Goal: Information Seeking & Learning: Learn about a topic

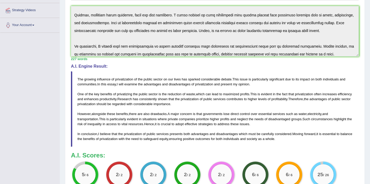
scroll to position [22, 0]
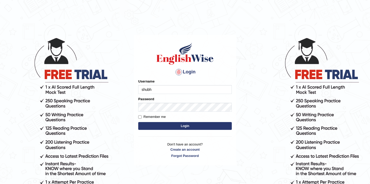
type input "shubham04"
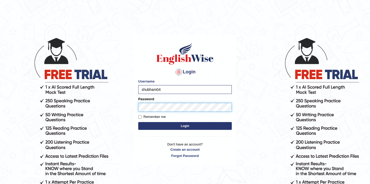
click at [138, 122] on button "Login" at bounding box center [185, 126] width 94 height 8
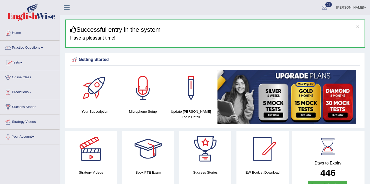
click at [33, 49] on link "Practice Questions" at bounding box center [29, 47] width 59 height 13
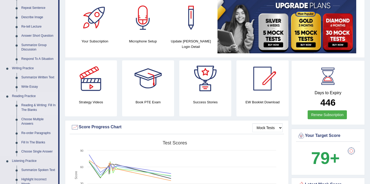
scroll to position [72, 0]
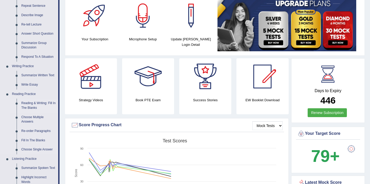
click at [33, 103] on link "Reading & Writing: Fill In The Blanks" at bounding box center [38, 105] width 39 height 14
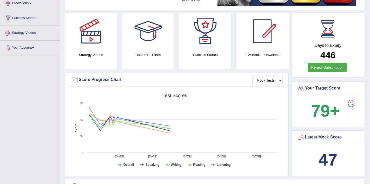
scroll to position [154, 0]
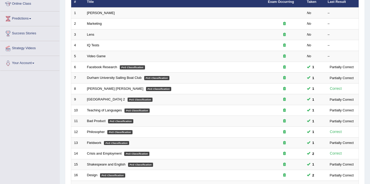
scroll to position [71, 0]
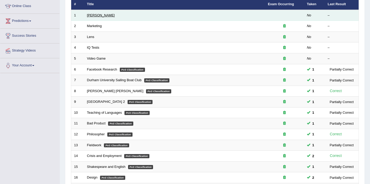
click at [95, 16] on link "[PERSON_NAME]" at bounding box center [101, 15] width 28 height 4
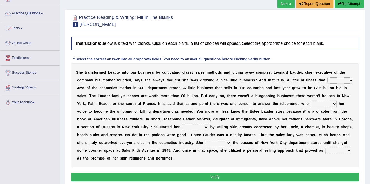
scroll to position [43, 0]
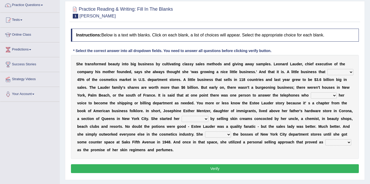
click at [342, 72] on select "has controls makes maintains" at bounding box center [340, 72] width 26 height 6
select select "controls"
click at [327, 69] on select "has controls makes maintains" at bounding box center [340, 72] width 26 height 6
click at [323, 96] on select "switched changed raised used" at bounding box center [324, 95] width 26 height 6
select select "raised"
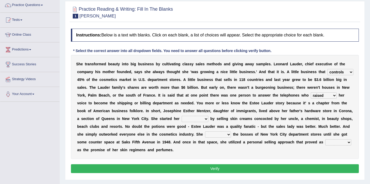
click at [311, 92] on select "switched changed raised used" at bounding box center [324, 95] width 26 height 6
click at [200, 120] on select "job institute companion enterprise" at bounding box center [195, 119] width 27 height 6
select select "institute"
click at [182, 116] on select "job institute companion enterprise" at bounding box center [195, 119] width 27 height 6
click at [216, 135] on select "stated bridged stalked heaved" at bounding box center [218, 134] width 26 height 6
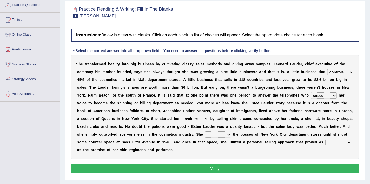
select select "stalked"
click at [205, 131] on select "stated bridged stalked heaved" at bounding box center [218, 134] width 26 height 6
click at [335, 142] on select "potent ruthless potential expensive" at bounding box center [338, 142] width 26 height 6
select select "potential"
click at [325, 139] on select "potent ruthless potential expensive" at bounding box center [338, 142] width 26 height 6
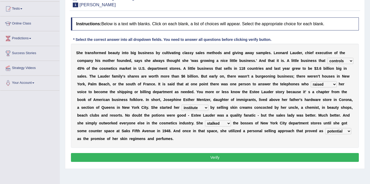
scroll to position [54, 0]
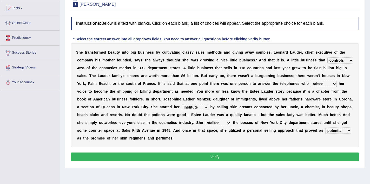
click at [246, 154] on button "Verify" at bounding box center [215, 156] width 288 height 9
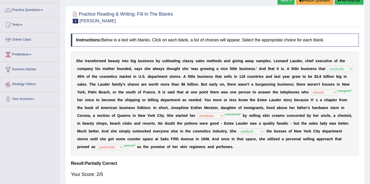
scroll to position [37, 0]
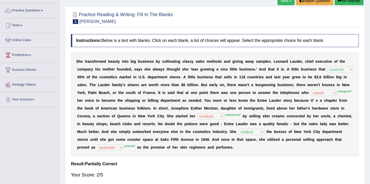
click at [352, 1] on button "Re-Attempt" at bounding box center [349, 0] width 29 height 9
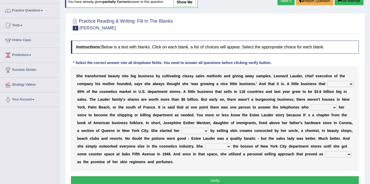
click at [342, 83] on select "has controls makes maintains" at bounding box center [340, 84] width 26 height 6
select select "maintains"
click at [327, 81] on select "has controls makes maintains" at bounding box center [340, 84] width 26 height 6
click at [326, 109] on select "switched changed raised used" at bounding box center [324, 107] width 26 height 6
select select "changed"
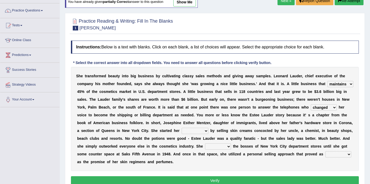
click at [311, 104] on select "switched changed raised used" at bounding box center [324, 107] width 26 height 6
click at [190, 134] on div "S h e t r a n s f o r m e d b e a u t y i n t o b i g b u s i n e s s b y c u l…" at bounding box center [215, 119] width 288 height 104
click at [195, 127] on div "S h e t r a n s f o r m e d b e a u t y i n t o b i g b u s i n e s s b y c u l…" at bounding box center [215, 119] width 288 height 104
click at [195, 128] on select "job institute companion enterprise" at bounding box center [195, 131] width 27 height 6
select select "job"
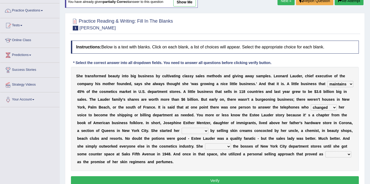
click at [182, 128] on select "job institute companion enterprise" at bounding box center [195, 131] width 27 height 6
click at [214, 145] on select "stated bridged stalked heaved" at bounding box center [218, 146] width 26 height 6
select select "stalked"
click at [205, 143] on select "stated bridged stalked heaved" at bounding box center [218, 146] width 26 height 6
click at [327, 153] on select "potent ruthless potential expensive" at bounding box center [338, 154] width 26 height 6
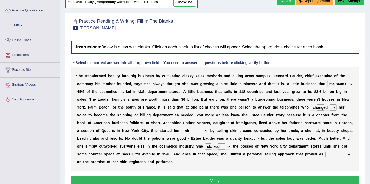
select select "potent"
click at [325, 151] on select "potent ruthless potential expensive" at bounding box center [338, 154] width 26 height 6
click at [252, 180] on button "Verify" at bounding box center [215, 180] width 288 height 9
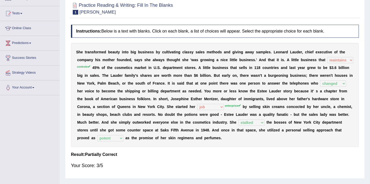
scroll to position [29, 0]
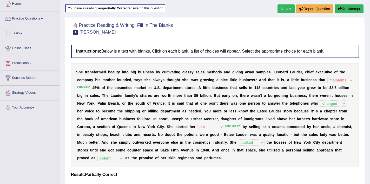
click at [349, 8] on button "Re-Attempt" at bounding box center [349, 8] width 29 height 9
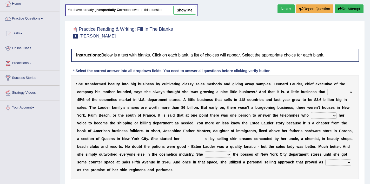
click at [343, 93] on select "has controls makes maintains" at bounding box center [340, 92] width 26 height 6
select select "controls"
click at [327, 89] on select "has controls makes maintains" at bounding box center [340, 92] width 26 height 6
click at [323, 116] on select "switched changed raised used" at bounding box center [324, 115] width 26 height 6
select select "changed"
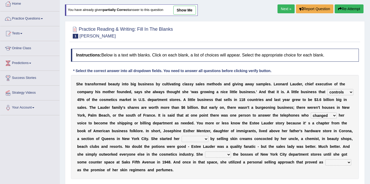
click at [311, 112] on select "switched changed raised used" at bounding box center [324, 115] width 26 height 6
click at [202, 141] on select "job institute companion enterprise" at bounding box center [195, 139] width 27 height 6
select select "institute"
click at [182, 136] on select "job institute companion enterprise" at bounding box center [195, 139] width 27 height 6
click at [213, 153] on select "stated bridged stalked heaved" at bounding box center [218, 154] width 26 height 6
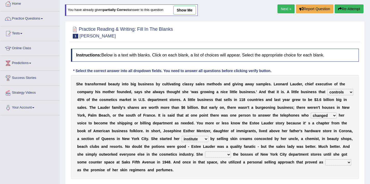
select select "stalked"
click at [205, 151] on select "stated bridged stalked heaved" at bounding box center [218, 154] width 26 height 6
click at [336, 164] on select "potent ruthless potential expensive" at bounding box center [338, 162] width 26 height 6
select select "potent"
click at [325, 159] on select "potent ruthless potential expensive" at bounding box center [338, 162] width 26 height 6
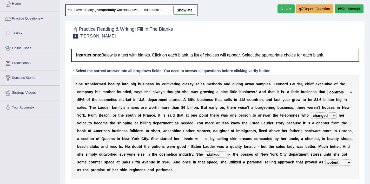
scroll to position [77, 0]
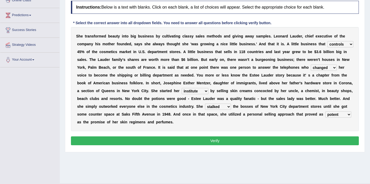
click at [279, 141] on button "Verify" at bounding box center [215, 140] width 288 height 9
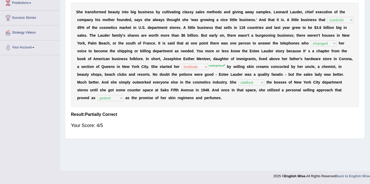
scroll to position [0, 0]
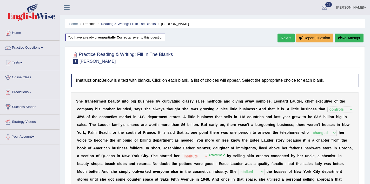
click at [287, 41] on link "Next »" at bounding box center [285, 38] width 17 height 9
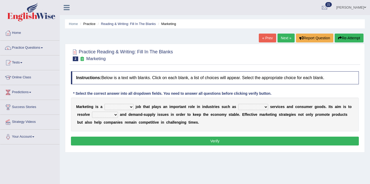
click at [131, 104] on div "M a r k e t i n g i s a professional flexible parochial descriptive j o b t h a…" at bounding box center [215, 114] width 288 height 34
click at [130, 110] on select "professional flexible parochial descriptive" at bounding box center [118, 107] width 29 height 6
select select "professional"
click at [105, 104] on select "professional flexible parochial descriptive" at bounding box center [118, 107] width 29 height 6
click at [255, 109] on select "civil financial conventional foremost" at bounding box center [253, 107] width 30 height 6
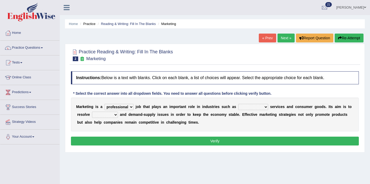
select select "civil"
click at [238, 104] on select "civil financial conventional foremost" at bounding box center [253, 107] width 30 height 6
click at [101, 115] on select "imbalance excess symmetry budget" at bounding box center [105, 114] width 26 height 6
select select "excess"
click at [92, 111] on select "imbalance excess symmetry budget" at bounding box center [105, 114] width 26 height 6
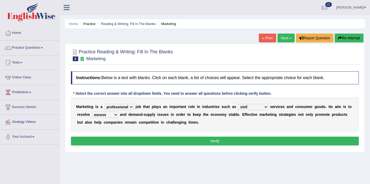
click at [126, 141] on button "Verify" at bounding box center [215, 140] width 288 height 9
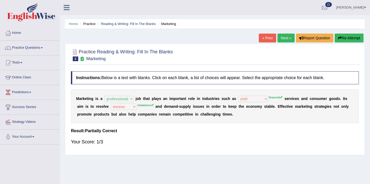
click at [351, 34] on button "Re-Attempt" at bounding box center [349, 38] width 29 height 9
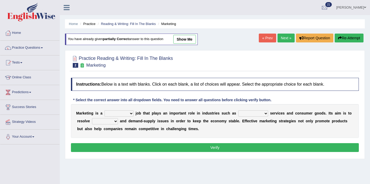
click at [123, 114] on select "professional flexible parochial descriptive" at bounding box center [118, 113] width 29 height 6
select select "professional"
click at [105, 110] on select "professional flexible parochial descriptive" at bounding box center [118, 113] width 29 height 6
click at [256, 115] on select "civil financial conventional foremost" at bounding box center [253, 113] width 30 height 6
select select "financial"
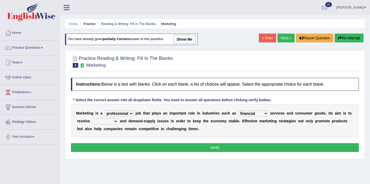
click at [238, 110] on select "civil financial conventional foremost" at bounding box center [253, 113] width 30 height 6
click at [104, 121] on select "imbalance excess symmetry budget" at bounding box center [105, 121] width 26 height 6
select select "imbalance"
click at [92, 118] on select "imbalance excess symmetry budget" at bounding box center [105, 121] width 26 height 6
click at [121, 149] on button "Verify" at bounding box center [215, 147] width 288 height 9
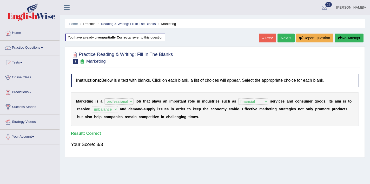
click at [285, 37] on link "Next »" at bounding box center [285, 38] width 17 height 9
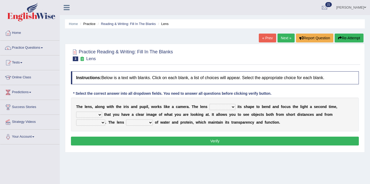
click at [231, 107] on select "adjusts shows selects presents" at bounding box center [222, 107] width 26 height 6
select select "presents"
click at [209, 104] on select "adjusts shows selects presents" at bounding box center [222, 107] width 26 height 6
click at [97, 116] on select "ensures to ensure ensure ensured" at bounding box center [89, 114] width 26 height 6
select select "to ensure"
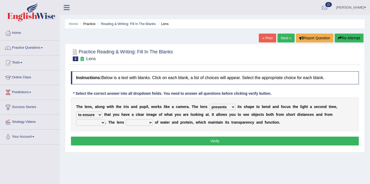
click at [76, 111] on select "ensures to ensure ensure ensured" at bounding box center [89, 114] width 26 height 6
click at [96, 124] on select "far away in between further apart all along" at bounding box center [90, 122] width 29 height 6
select select "far away"
click at [76, 119] on select "far away in between further apart all along" at bounding box center [90, 122] width 29 height 6
click at [140, 123] on select "constitutes comprises composes consists" at bounding box center [139, 122] width 27 height 6
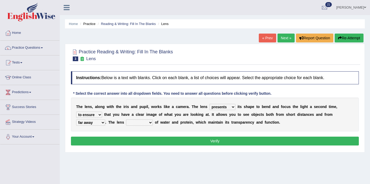
click at [150, 125] on select "constitutes comprises composes consists" at bounding box center [139, 122] width 27 height 6
select select "comprises"
click at [126, 119] on select "constitutes comprises composes consists" at bounding box center [139, 122] width 27 height 6
click at [161, 143] on button "Verify" at bounding box center [215, 140] width 288 height 9
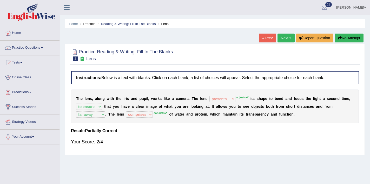
click at [349, 37] on button "Re-Attempt" at bounding box center [349, 38] width 29 height 9
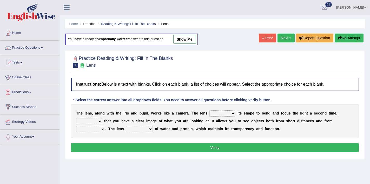
click at [217, 116] on select "adjusts shows selects presents" at bounding box center [222, 113] width 26 height 6
select select "adjusts"
click at [209, 110] on select "adjusts shows selects presents" at bounding box center [222, 113] width 26 height 6
click at [87, 122] on select "ensures to ensure ensure ensured" at bounding box center [89, 121] width 26 height 6
select select "to ensure"
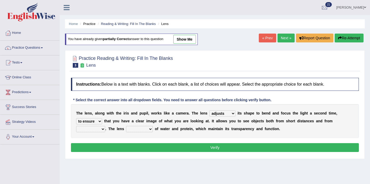
click at [76, 118] on select "ensures to ensure ensure ensured" at bounding box center [89, 121] width 26 height 6
click at [91, 131] on select "far away in between further apart all along" at bounding box center [90, 129] width 29 height 6
select select "far away"
click at [76, 126] on select "far away in between further apart all along" at bounding box center [90, 129] width 29 height 6
click at [135, 128] on select "constitutes comprises composes consists" at bounding box center [139, 129] width 27 height 6
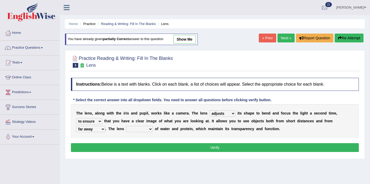
select select "consists"
click at [126, 126] on select "constitutes comprises composes consists" at bounding box center [139, 129] width 27 height 6
click at [167, 147] on button "Verify" at bounding box center [215, 147] width 288 height 9
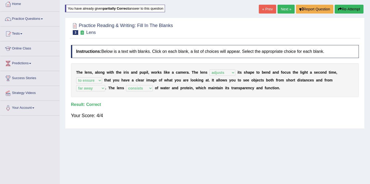
scroll to position [19, 0]
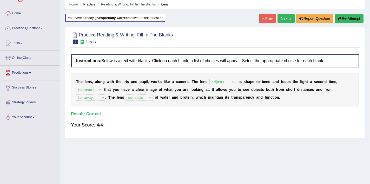
click at [285, 18] on link "Next »" at bounding box center [285, 18] width 17 height 9
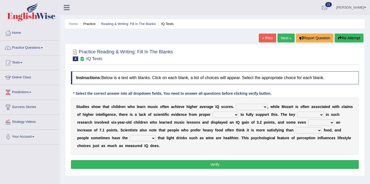
click at [249, 108] on select "However Therefore Consequently While" at bounding box center [251, 107] width 31 height 6
select select "Consequently"
click at [236, 104] on select "However Therefore Consequently While" at bounding box center [251, 107] width 31 height 6
click at [221, 113] on select "test tests testing tested" at bounding box center [225, 114] width 26 height 6
select select "tests"
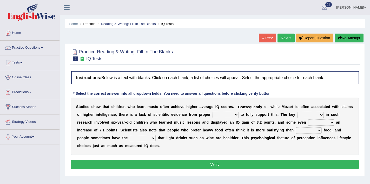
click at [212, 111] on select "test tests testing tested" at bounding box center [225, 114] width 26 height 6
click at [310, 115] on select "process goal implication odd" at bounding box center [310, 114] width 26 height 6
select select "process"
click at [297, 111] on select "process goal implication odd" at bounding box center [310, 114] width 26 height 6
click at [315, 125] on select "exhibited taught learned threatened" at bounding box center [321, 122] width 26 height 6
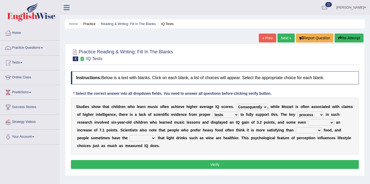
select select "learned"
click at [308, 119] on select "exhibited taught learned threatened" at bounding box center [321, 122] width 26 height 6
click at [312, 131] on select "choosy lighter cushiony spooky" at bounding box center [309, 130] width 26 height 6
select select "choosy"
click at [296, 127] on select "choosy lighter cushiony spooky" at bounding box center [309, 130] width 26 height 6
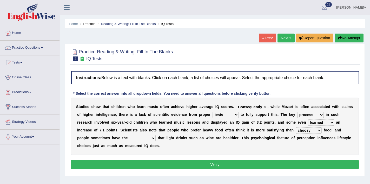
click at [148, 141] on select "illusion sight anecdote intention" at bounding box center [143, 138] width 26 height 6
select select "anecdote"
click at [130, 135] on select "illusion sight anecdote intention" at bounding box center [143, 138] width 26 height 6
click at [147, 161] on button "Verify" at bounding box center [215, 164] width 288 height 9
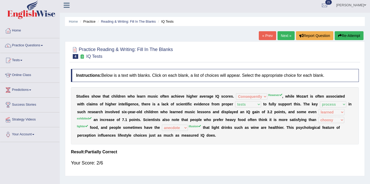
scroll to position [1, 0]
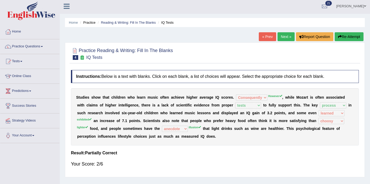
click at [347, 36] on button "Re-Attempt" at bounding box center [349, 36] width 29 height 9
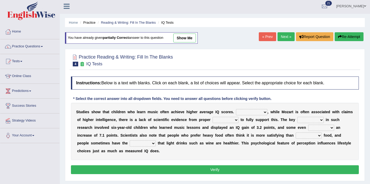
click at [261, 111] on select "However Therefore Consequently While" at bounding box center [251, 112] width 31 height 6
select select "Consequently"
click at [236, 109] on select "However Therefore Consequently While" at bounding box center [251, 112] width 31 height 6
click at [226, 120] on select "test tests testing tested" at bounding box center [225, 120] width 26 height 6
select select "tests"
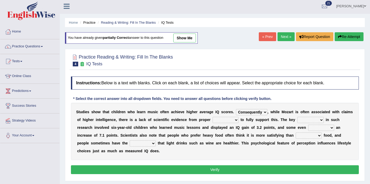
click at [212, 117] on select "test tests testing tested" at bounding box center [225, 120] width 26 height 6
click at [308, 123] on select "process goal implication odd" at bounding box center [310, 120] width 26 height 6
select select "process"
click at [297, 117] on select "process goal implication odd" at bounding box center [310, 120] width 26 height 6
click at [318, 130] on select "exhibited taught learned threatened" at bounding box center [321, 127] width 26 height 6
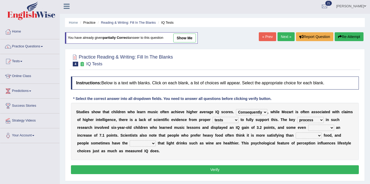
select select "learned"
click at [308, 124] on select "exhibited taught learned threatened" at bounding box center [321, 127] width 26 height 6
click at [306, 132] on select "choosy lighter cushiony spooky" at bounding box center [309, 135] width 26 height 6
select select "lighter"
click at [296, 132] on select "choosy lighter cushiony spooky" at bounding box center [309, 135] width 26 height 6
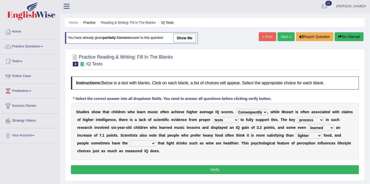
click at [147, 144] on select "illusion sight anecdote intention" at bounding box center [143, 143] width 26 height 6
select select "illusion"
click at [130, 140] on select "illusion sight anecdote intention" at bounding box center [143, 143] width 26 height 6
click at [183, 169] on button "Verify" at bounding box center [215, 169] width 288 height 9
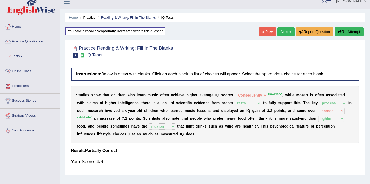
scroll to position [6, 0]
click at [281, 34] on link "Next »" at bounding box center [285, 31] width 17 height 9
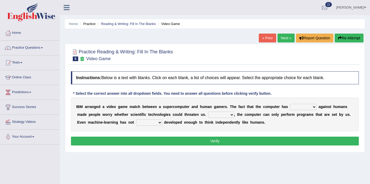
click at [302, 109] on select "competed fought acted challenged" at bounding box center [303, 107] width 26 height 6
select select "fought"
click at [291, 104] on select "competed fought acted challenged" at bounding box center [303, 107] width 26 height 6
click at [222, 114] on select "Moreover However Thus So" at bounding box center [221, 114] width 26 height 6
select select "However"
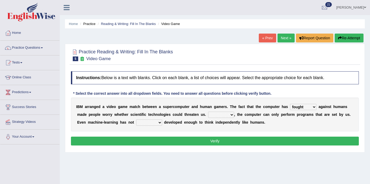
click at [208, 111] on select "Moreover However Thus So" at bounding box center [221, 114] width 26 height 6
click at [152, 123] on select "yet still only just" at bounding box center [149, 122] width 26 height 6
select select "yet"
click at [136, 119] on select "yet still only just" at bounding box center [149, 122] width 26 height 6
click at [157, 140] on button "Verify" at bounding box center [215, 140] width 288 height 9
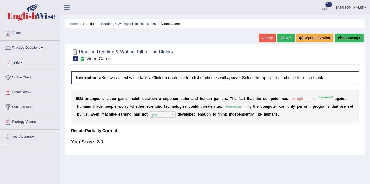
click at [344, 37] on button "Re-Attempt" at bounding box center [349, 38] width 29 height 9
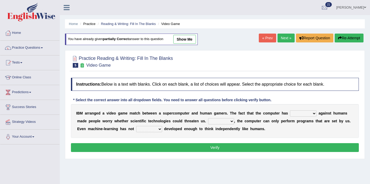
click at [300, 112] on select "competed fought acted challenged" at bounding box center [303, 113] width 26 height 6
select select "competed"
click at [291, 110] on select "competed fought acted challenged" at bounding box center [303, 113] width 26 height 6
click at [220, 122] on select "Moreover However Thus So" at bounding box center [221, 121] width 26 height 6
select select "Thus"
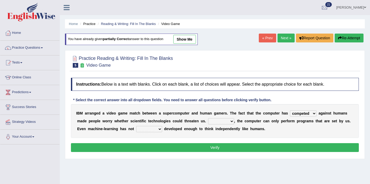
click at [208, 118] on select "Moreover However Thus So" at bounding box center [221, 121] width 26 height 6
click at [145, 129] on select "yet still only just" at bounding box center [149, 129] width 26 height 6
select select "yet"
click at [136, 126] on select "yet still only just" at bounding box center [149, 129] width 26 height 6
click at [149, 149] on button "Verify" at bounding box center [215, 147] width 288 height 9
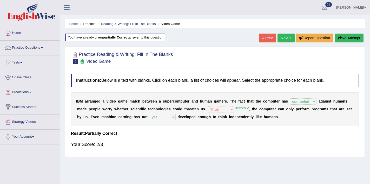
click at [355, 39] on button "Re-Attempt" at bounding box center [349, 38] width 29 height 9
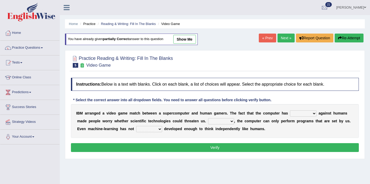
click at [312, 115] on select "competed fought acted challenged" at bounding box center [303, 113] width 26 height 6
select select "fought"
click at [291, 110] on select "competed fought acted challenged" at bounding box center [303, 113] width 26 height 6
click at [217, 121] on select "Moreover However Thus So" at bounding box center [221, 121] width 26 height 6
select select "However"
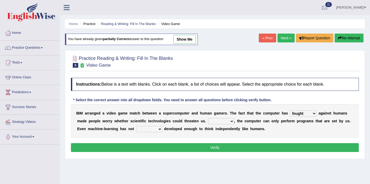
click at [208, 118] on select "Moreover However Thus So" at bounding box center [221, 121] width 26 height 6
click at [150, 129] on select "yet still only just" at bounding box center [149, 129] width 26 height 6
select select "yet"
click at [136, 126] on select "yet still only just" at bounding box center [149, 129] width 26 height 6
click at [157, 149] on button "Verify" at bounding box center [215, 147] width 288 height 9
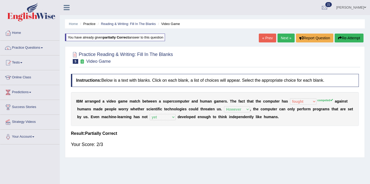
click at [355, 34] on button "Re-Attempt" at bounding box center [349, 38] width 29 height 9
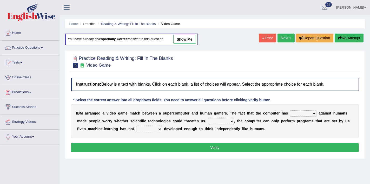
click at [316, 117] on div "I B M a r r a n g e d a v i d e o g a m e m a t c h b e t w e e n a s u p e r c…" at bounding box center [215, 121] width 288 height 34
click at [311, 115] on select "competed fought acted challenged" at bounding box center [303, 113] width 26 height 6
select select "competed"
click at [291, 110] on select "competed fought acted challenged" at bounding box center [303, 113] width 26 height 6
click at [219, 122] on select "Moreover However Thus So" at bounding box center [221, 121] width 26 height 6
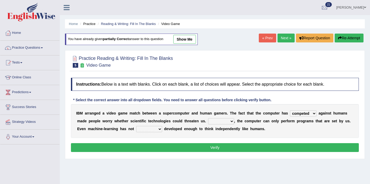
select select "However"
click at [208, 118] on select "Moreover However Thus So" at bounding box center [221, 121] width 26 height 6
click at [161, 130] on select "yet still only just" at bounding box center [149, 129] width 26 height 6
select select "yet"
click at [136, 126] on select "yet still only just" at bounding box center [149, 129] width 26 height 6
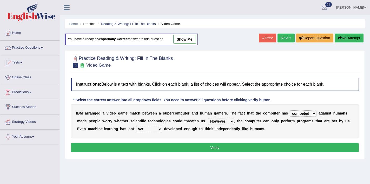
click at [167, 147] on button "Verify" at bounding box center [215, 147] width 288 height 9
